Goal: Information Seeking & Learning: Learn about a topic

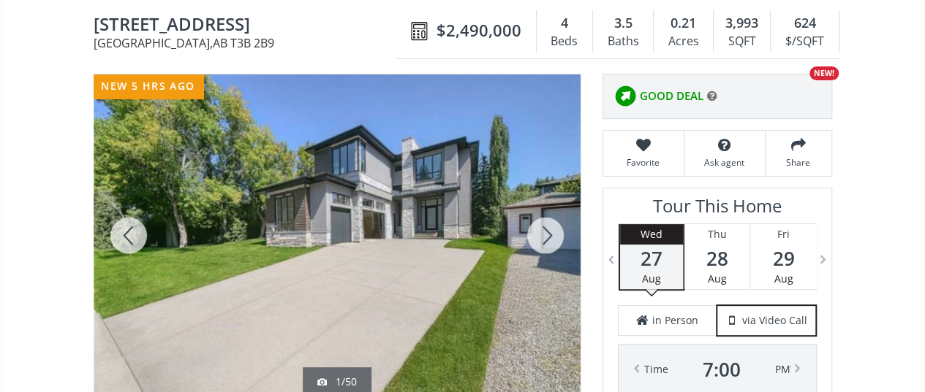
scroll to position [219, 0]
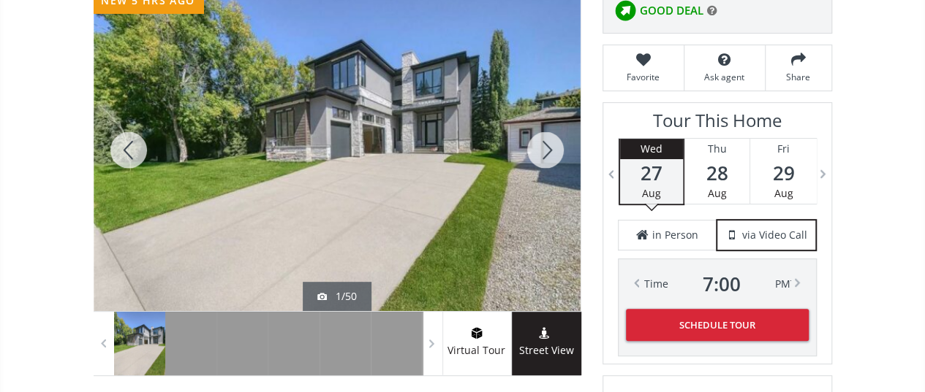
click at [541, 149] on div at bounding box center [545, 150] width 70 height 322
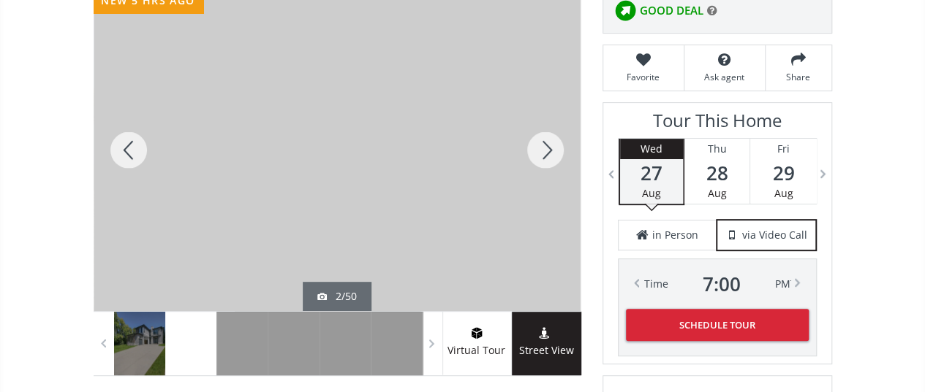
click at [541, 149] on div at bounding box center [545, 150] width 70 height 322
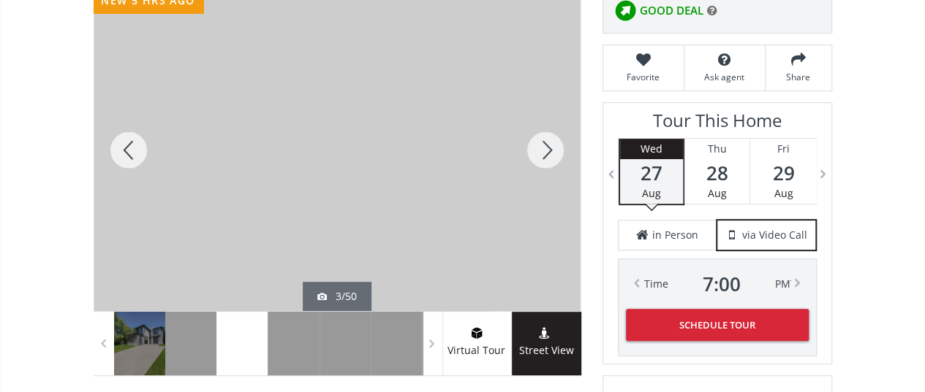
click at [541, 149] on div at bounding box center [545, 150] width 70 height 322
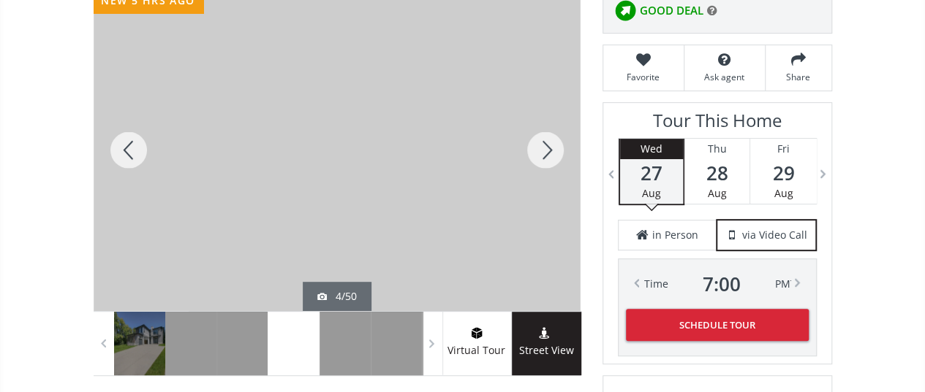
click at [541, 149] on div at bounding box center [545, 150] width 70 height 322
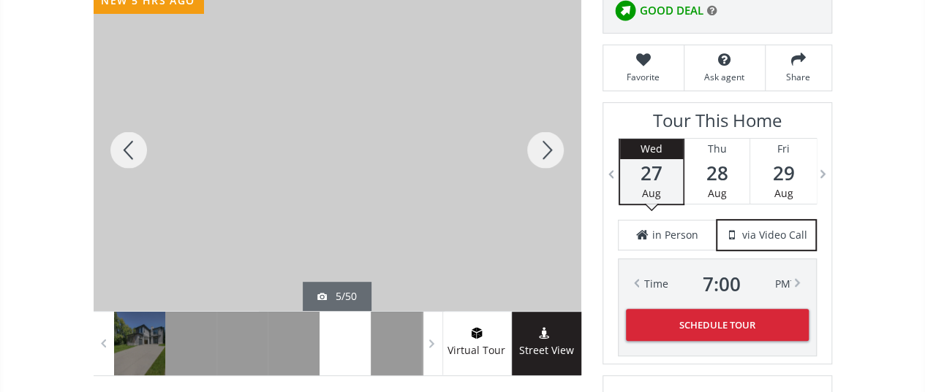
click at [541, 149] on div at bounding box center [545, 150] width 70 height 322
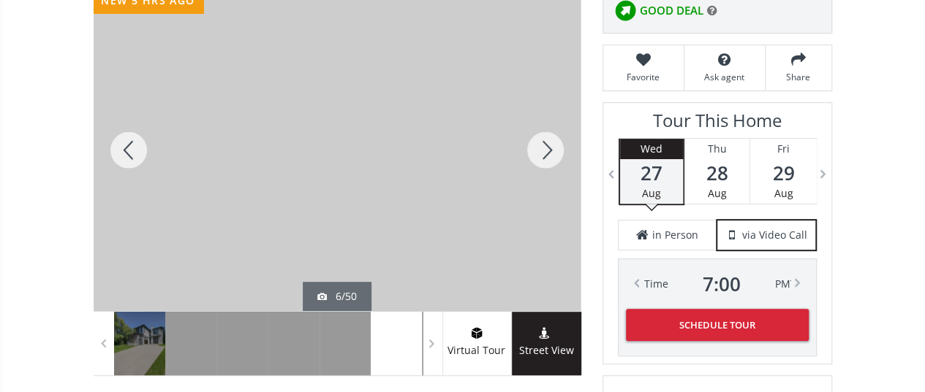
click at [541, 149] on div at bounding box center [545, 150] width 70 height 322
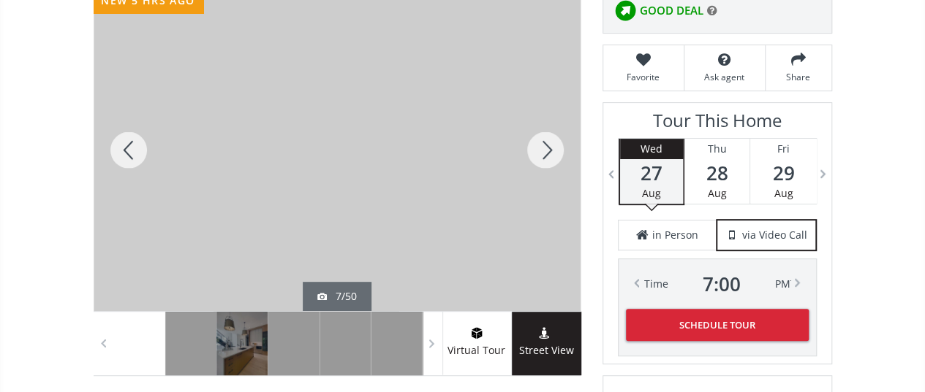
click at [541, 149] on div at bounding box center [545, 150] width 70 height 322
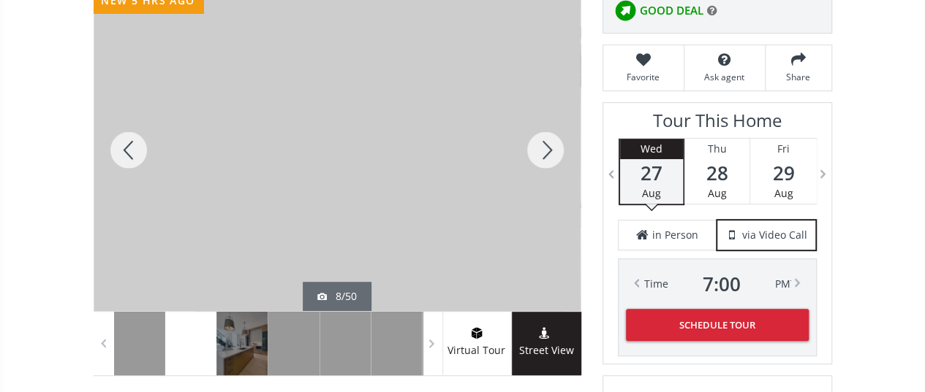
click at [541, 149] on div at bounding box center [545, 150] width 70 height 322
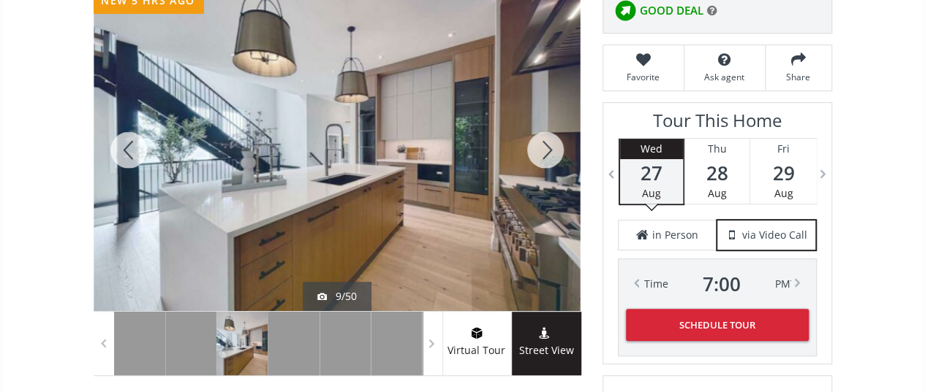
click at [122, 156] on div at bounding box center [129, 150] width 70 height 322
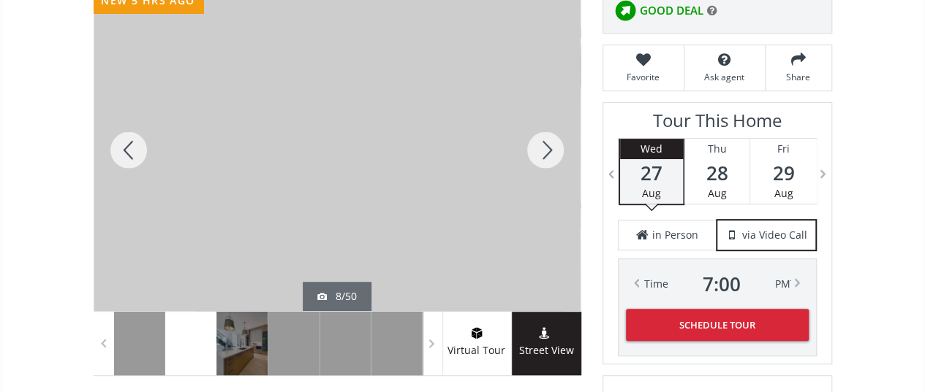
click at [548, 145] on div at bounding box center [545, 150] width 70 height 322
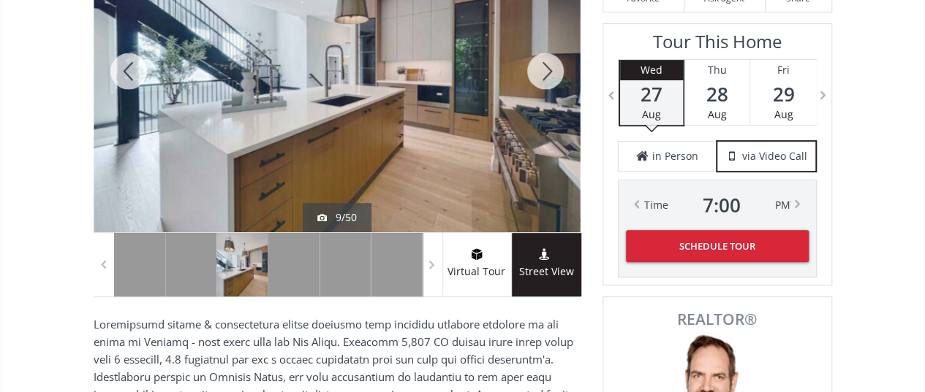
scroll to position [512, 0]
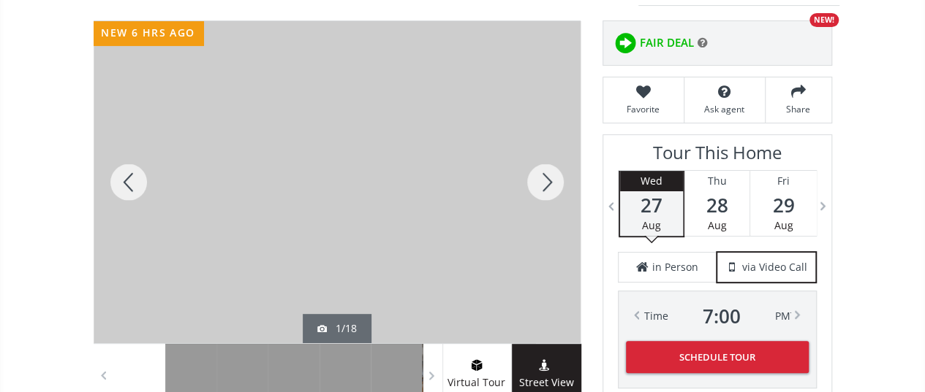
scroll to position [219, 0]
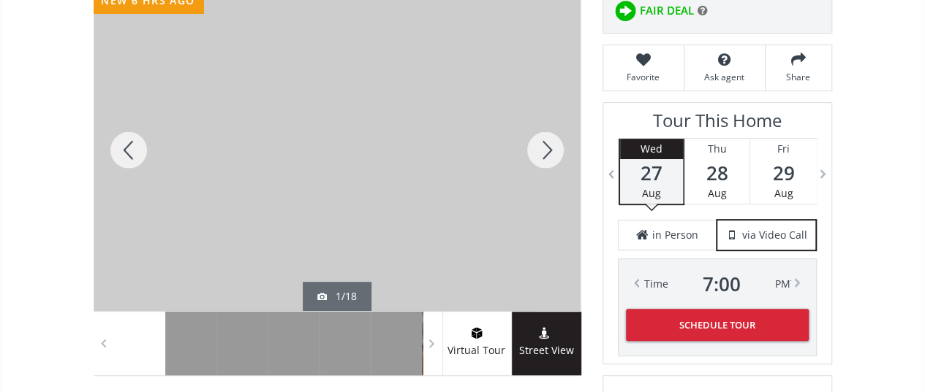
click at [550, 137] on div at bounding box center [545, 150] width 70 height 322
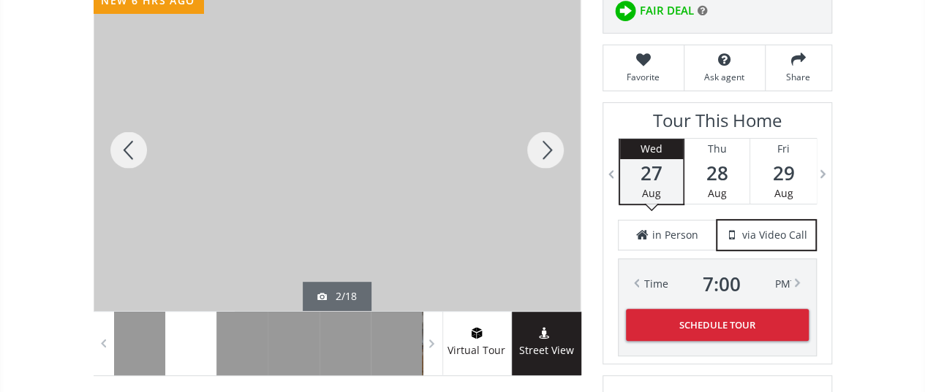
click at [550, 137] on div at bounding box center [545, 150] width 70 height 322
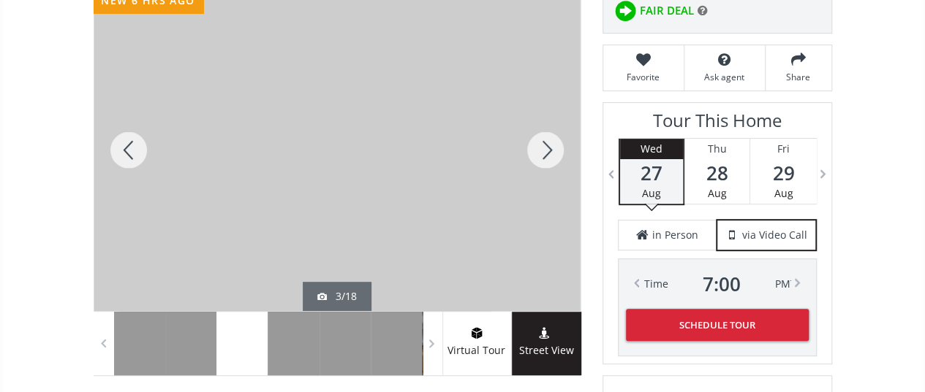
click at [550, 137] on div at bounding box center [545, 150] width 70 height 322
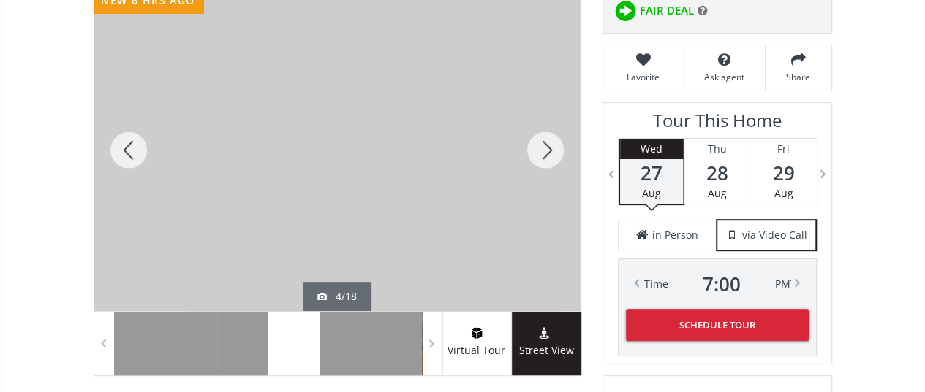
click at [121, 149] on div at bounding box center [129, 150] width 70 height 322
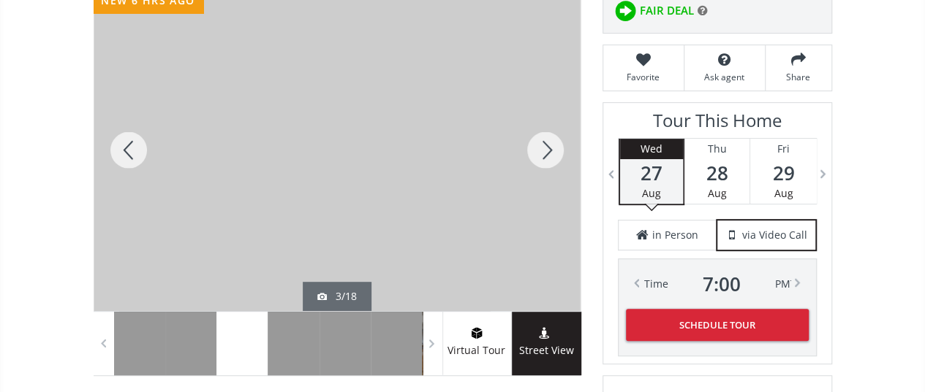
click at [121, 149] on div at bounding box center [129, 150] width 70 height 322
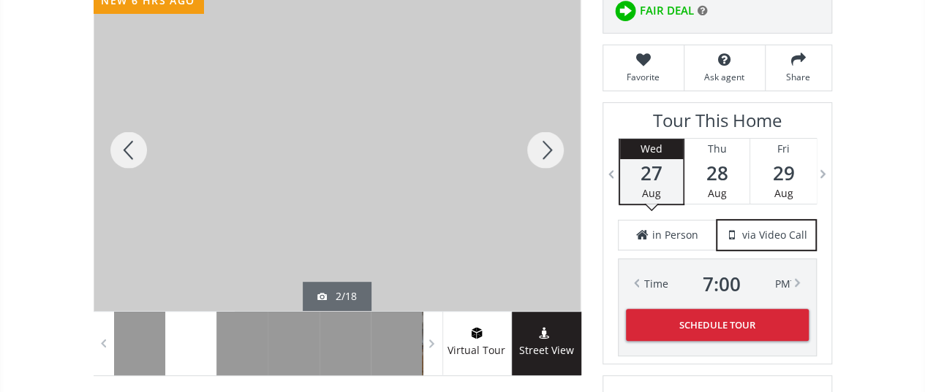
click at [547, 143] on div at bounding box center [545, 150] width 70 height 322
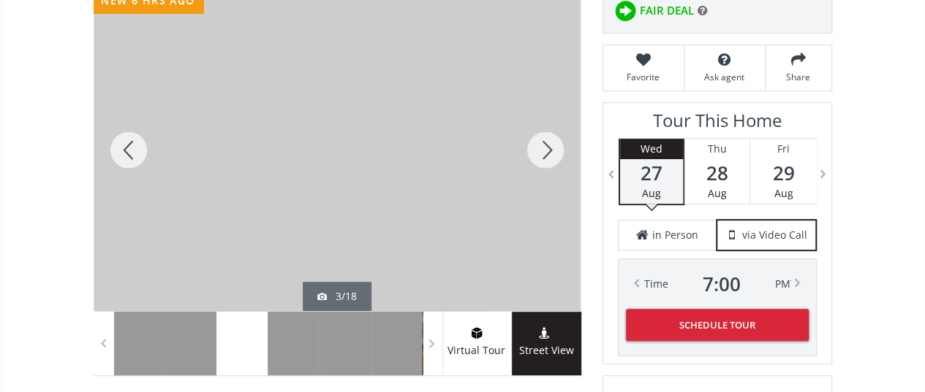
click at [547, 143] on div at bounding box center [545, 150] width 70 height 322
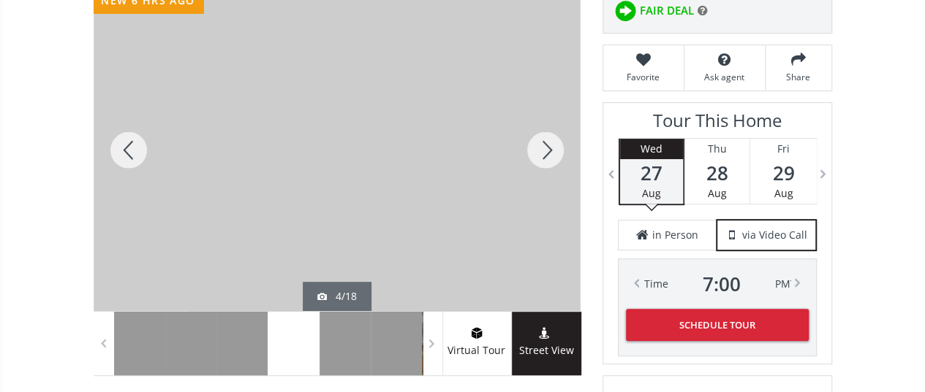
click at [547, 143] on div at bounding box center [545, 150] width 70 height 322
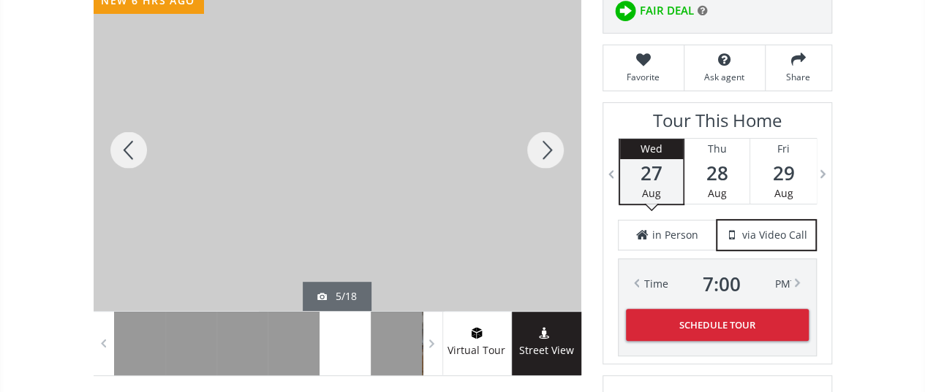
click at [547, 143] on div at bounding box center [545, 150] width 70 height 322
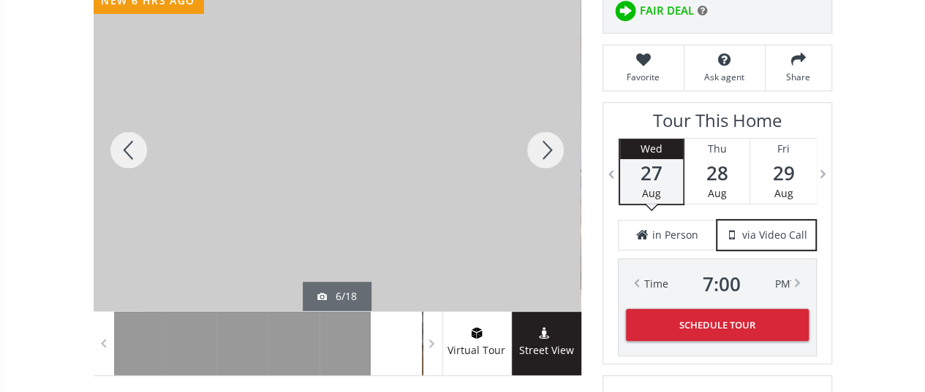
click at [547, 143] on div at bounding box center [545, 150] width 70 height 322
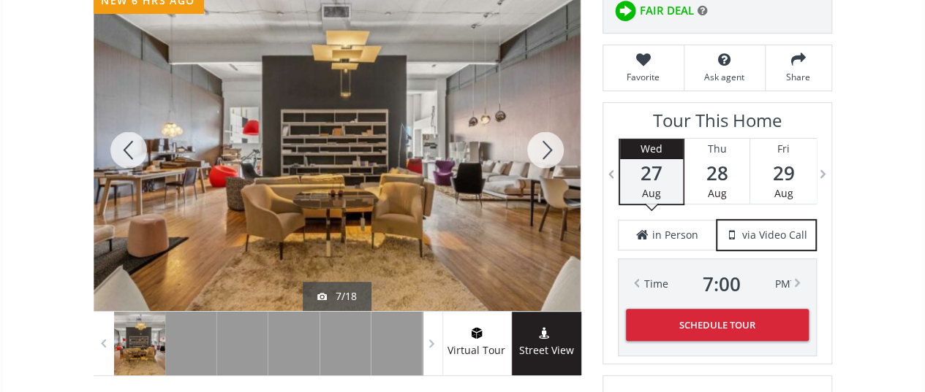
click at [547, 143] on div at bounding box center [545, 150] width 70 height 322
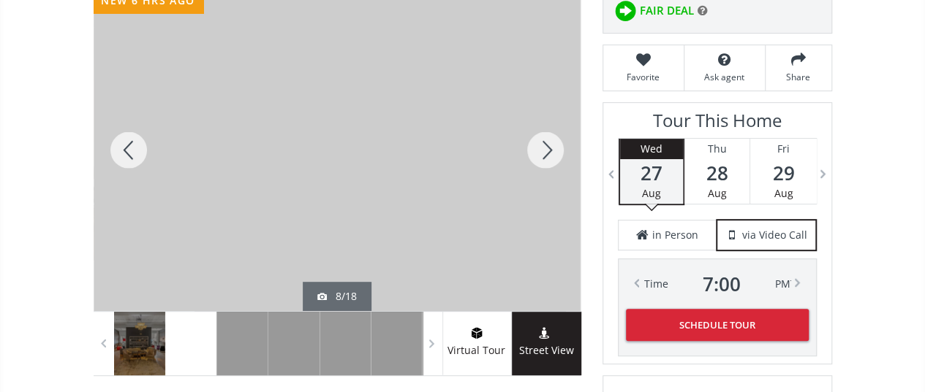
click at [547, 143] on div at bounding box center [545, 150] width 70 height 322
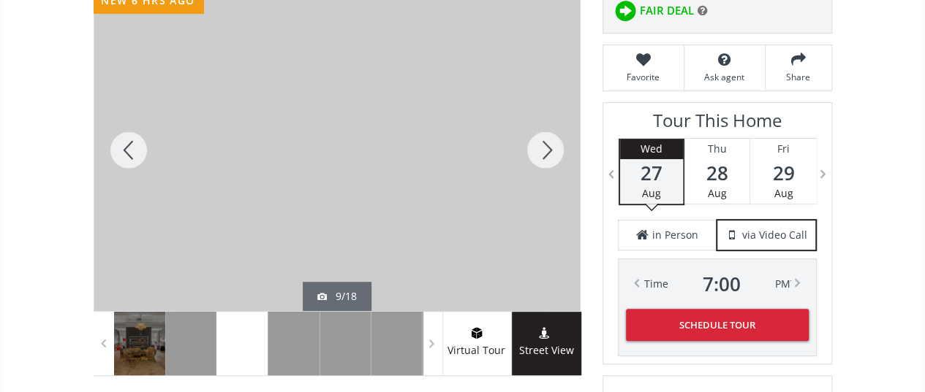
click at [547, 143] on div at bounding box center [545, 150] width 70 height 322
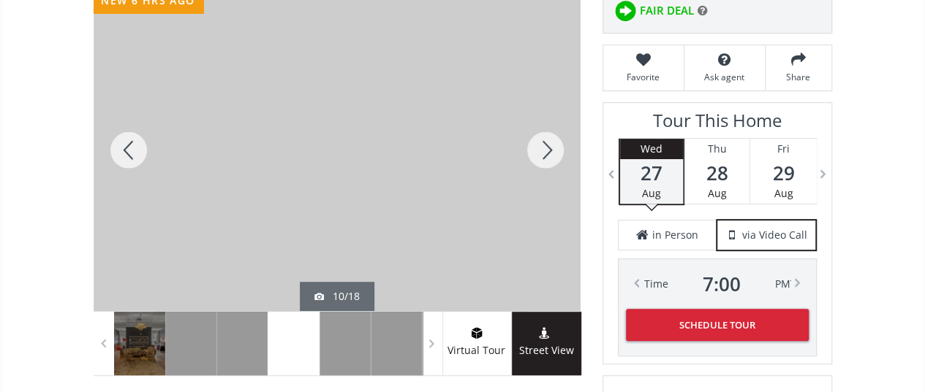
click at [547, 143] on div at bounding box center [545, 150] width 70 height 322
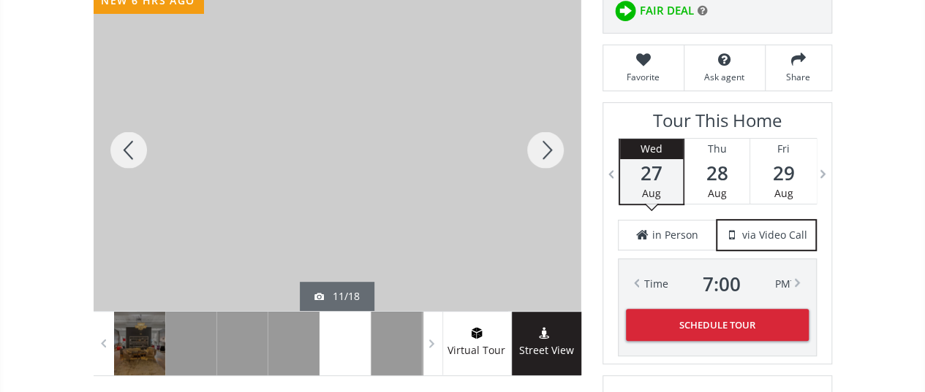
click at [547, 143] on div at bounding box center [545, 150] width 70 height 322
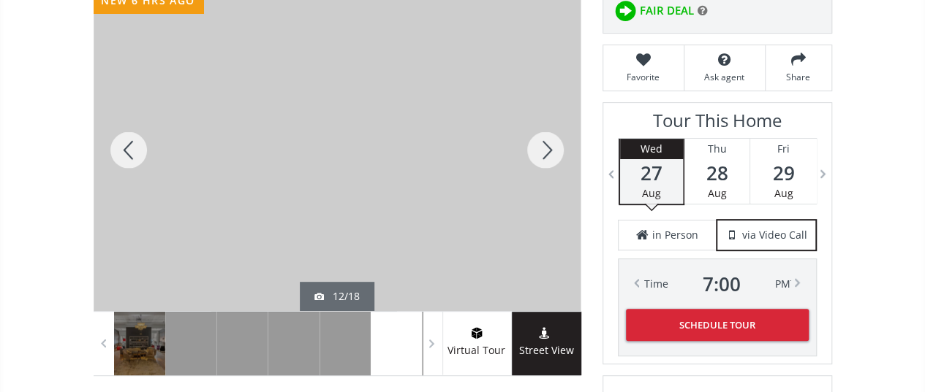
click at [547, 143] on div at bounding box center [545, 150] width 70 height 322
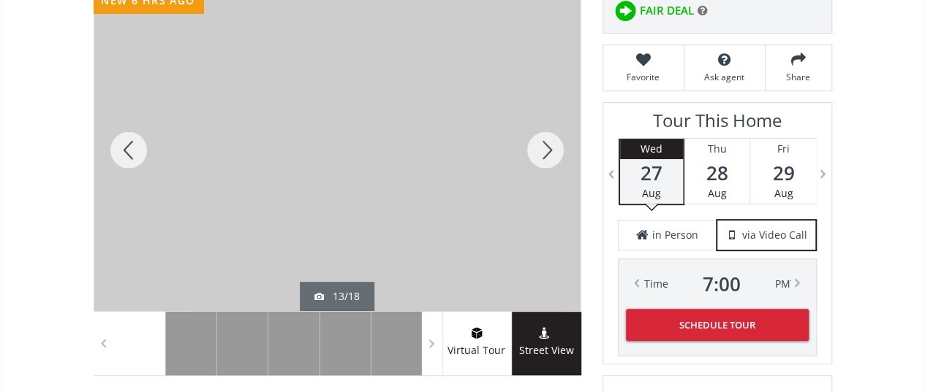
click at [547, 143] on div at bounding box center [545, 150] width 70 height 322
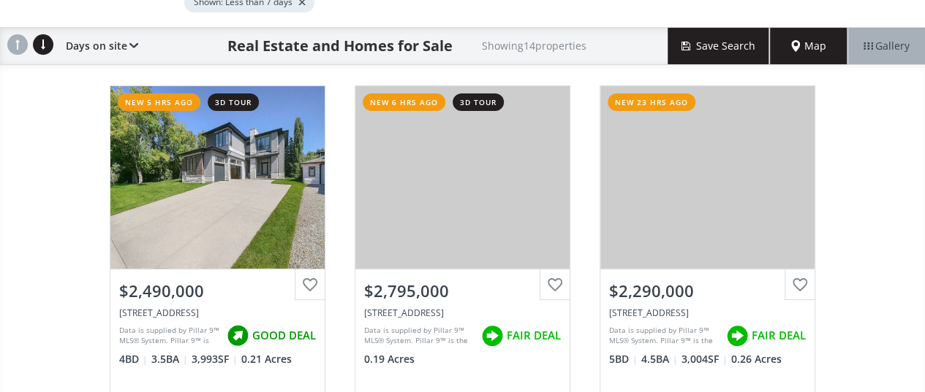
scroll to position [146, 0]
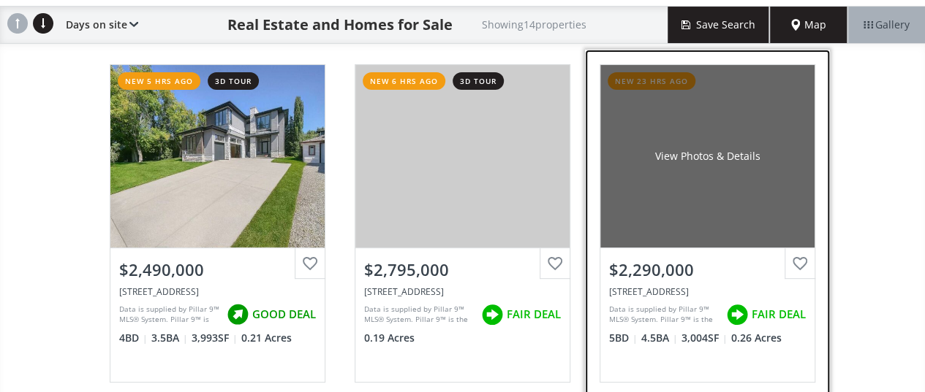
click at [715, 151] on div "View Photos & Details" at bounding box center [706, 156] width 105 height 15
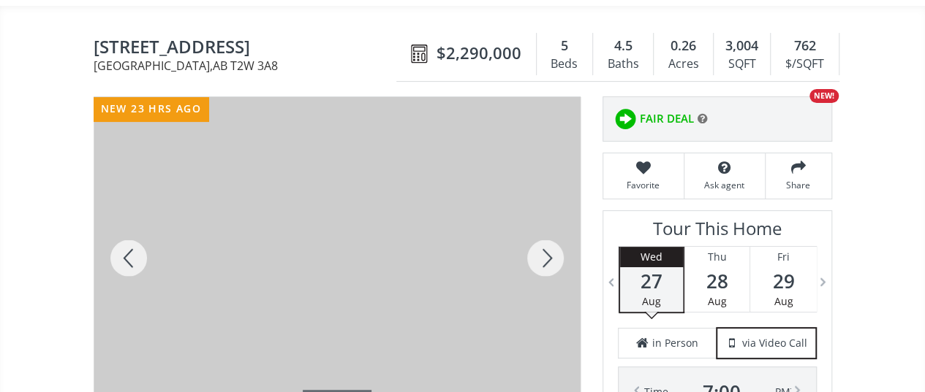
scroll to position [219, 0]
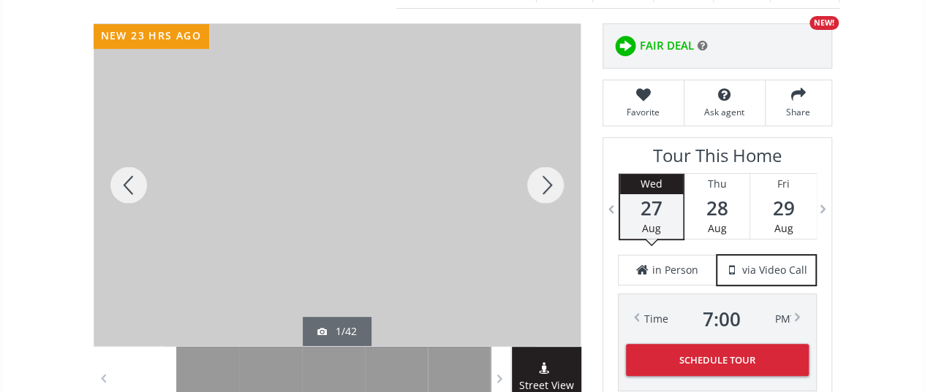
click at [542, 185] on div at bounding box center [545, 185] width 70 height 322
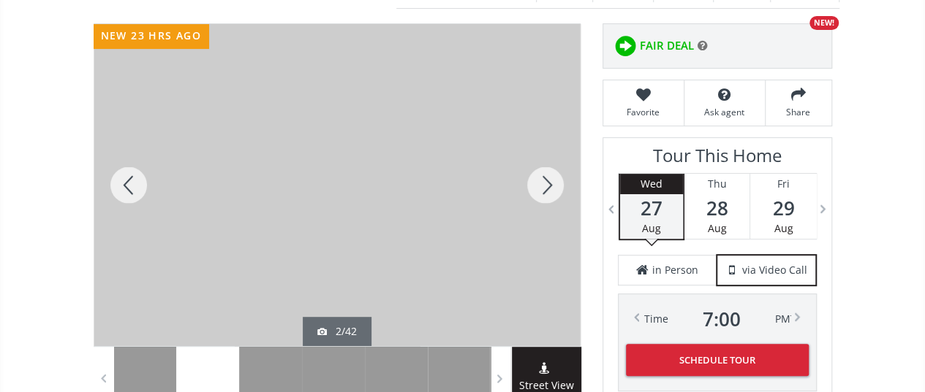
click at [542, 185] on div at bounding box center [545, 185] width 70 height 322
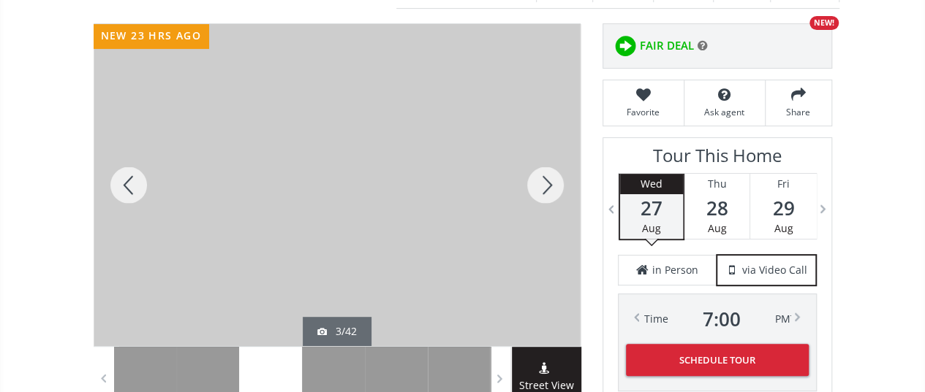
click at [542, 185] on div at bounding box center [545, 185] width 70 height 322
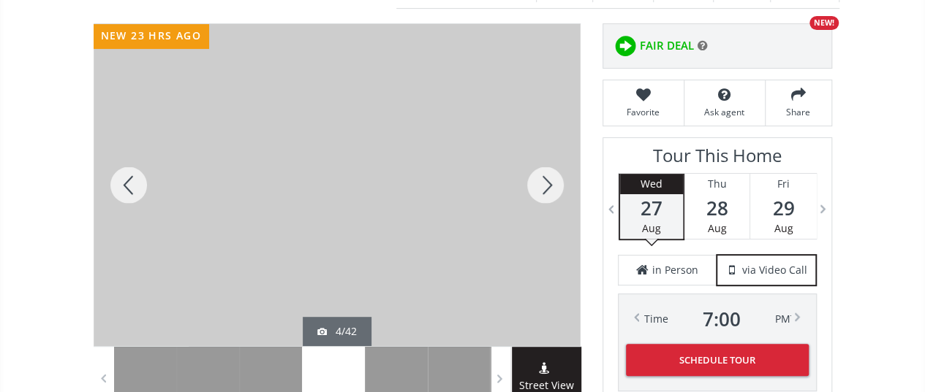
click at [542, 185] on div at bounding box center [545, 185] width 70 height 322
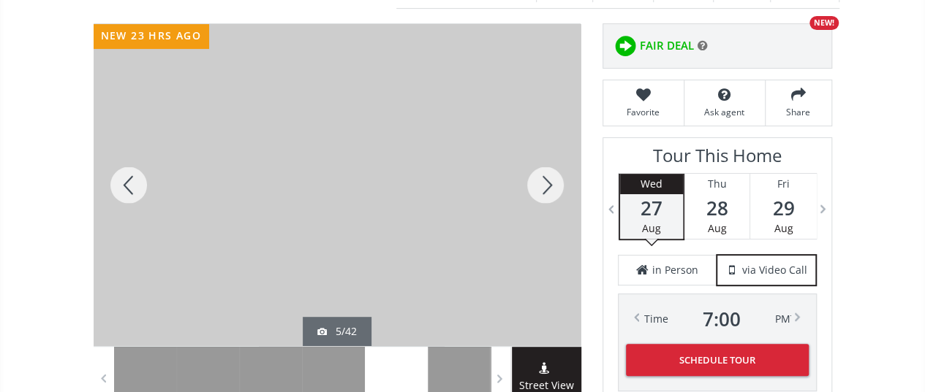
click at [542, 185] on div at bounding box center [545, 185] width 70 height 322
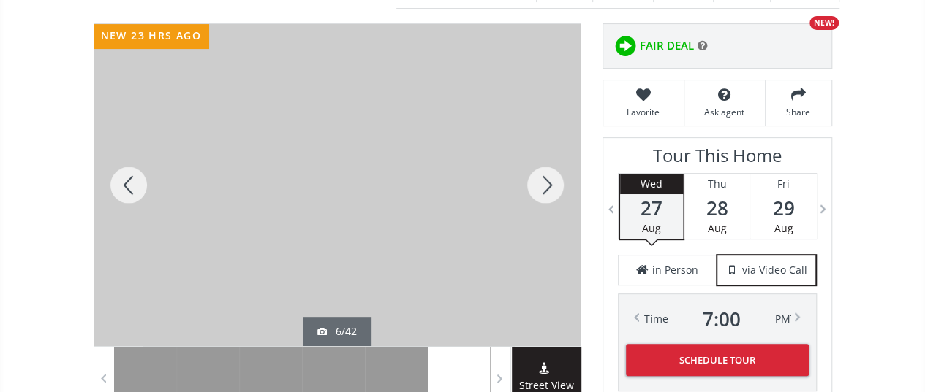
click at [542, 185] on div at bounding box center [545, 185] width 70 height 322
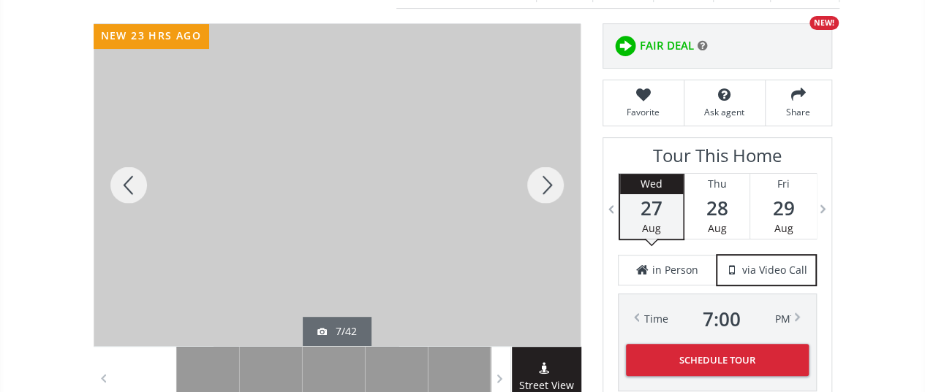
click at [542, 185] on div at bounding box center [545, 185] width 70 height 322
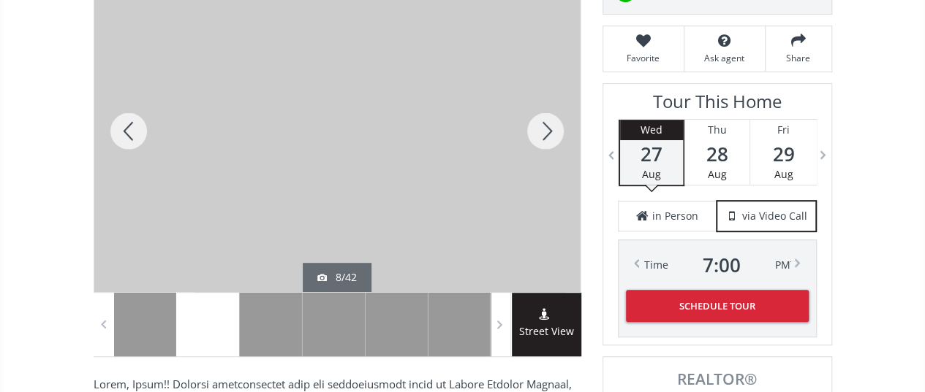
scroll to position [292, 0]
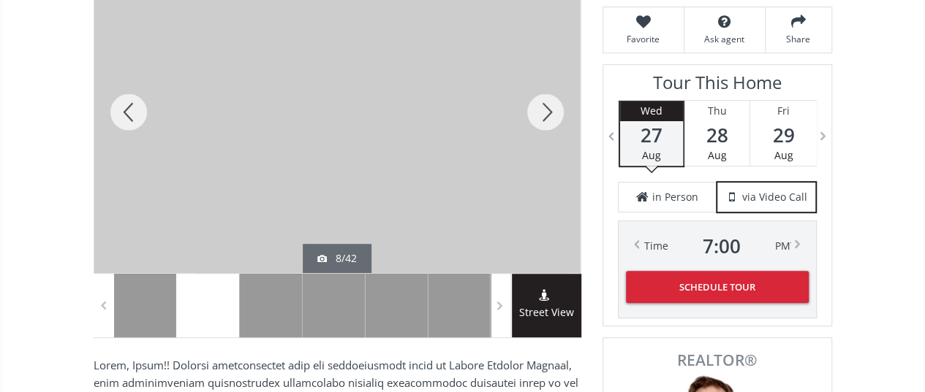
click at [545, 112] on div at bounding box center [545, 112] width 70 height 322
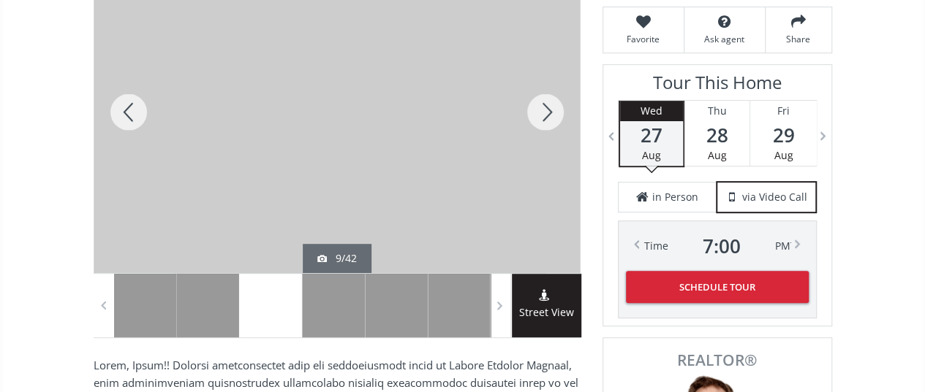
click at [545, 112] on div at bounding box center [545, 112] width 70 height 322
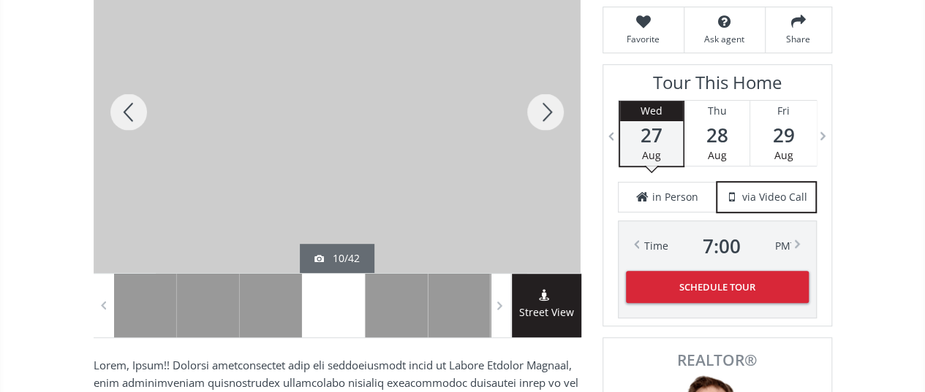
click at [545, 112] on div at bounding box center [545, 112] width 70 height 322
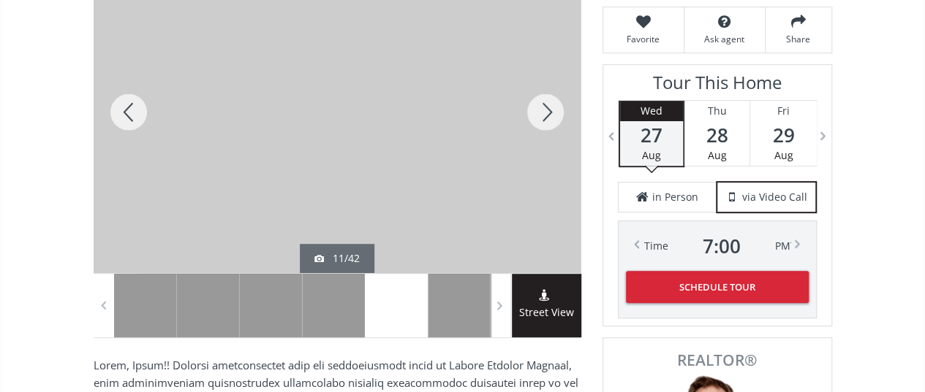
click at [545, 112] on div at bounding box center [545, 112] width 70 height 322
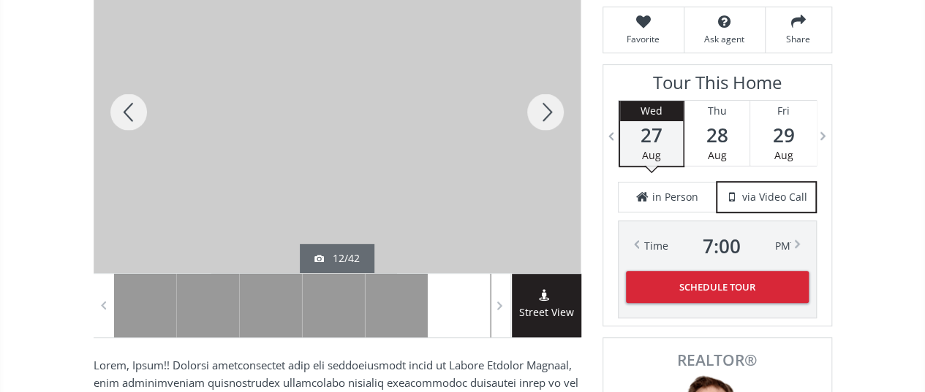
click at [545, 112] on div at bounding box center [545, 112] width 70 height 322
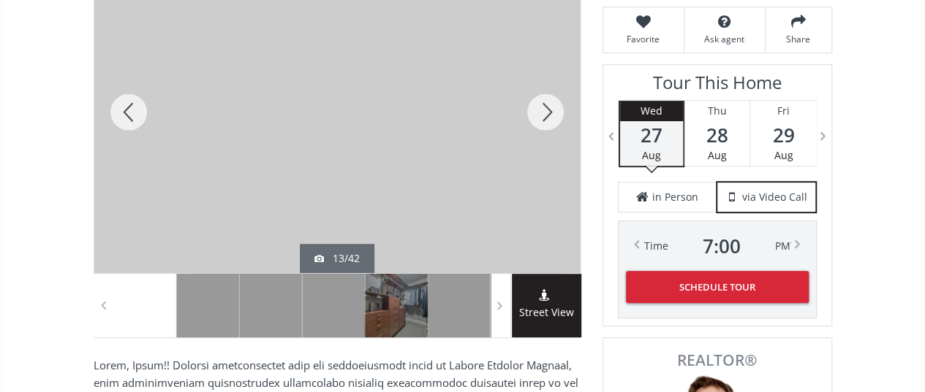
click at [545, 112] on div at bounding box center [545, 112] width 70 height 322
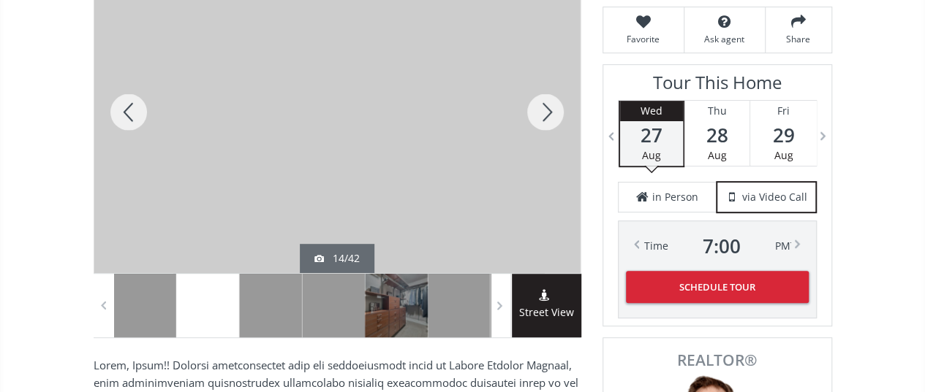
click at [551, 110] on div at bounding box center [545, 112] width 70 height 322
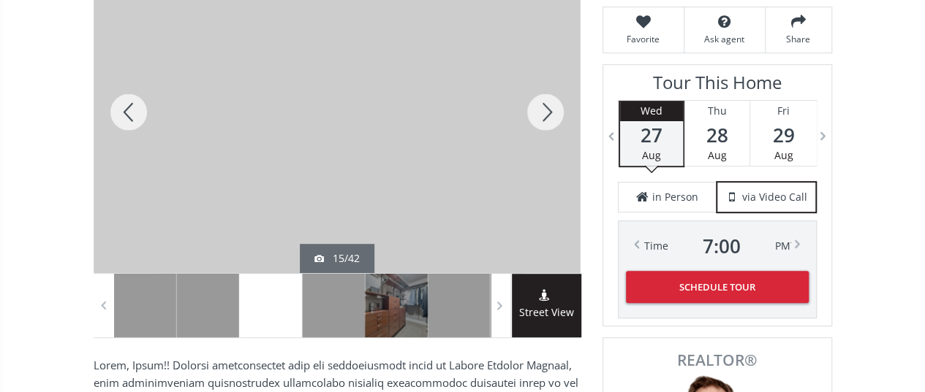
click at [551, 110] on div at bounding box center [545, 112] width 70 height 322
